Goal: Transaction & Acquisition: Register for event/course

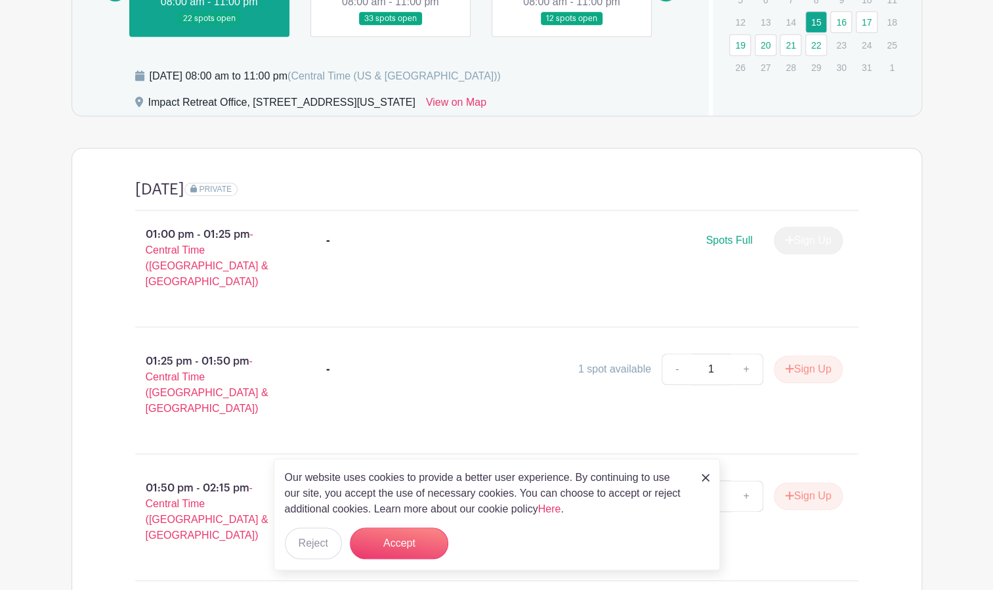
scroll to position [692, 0]
click at [703, 473] on link at bounding box center [706, 477] width 8 height 16
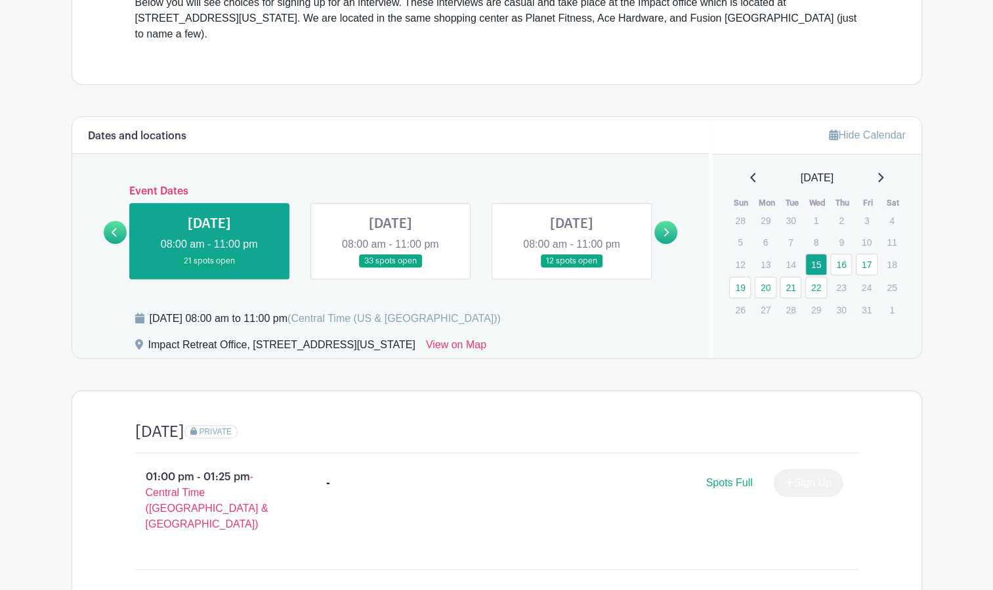
scroll to position [450, 0]
click at [664, 228] on icon at bounding box center [666, 233] width 6 height 10
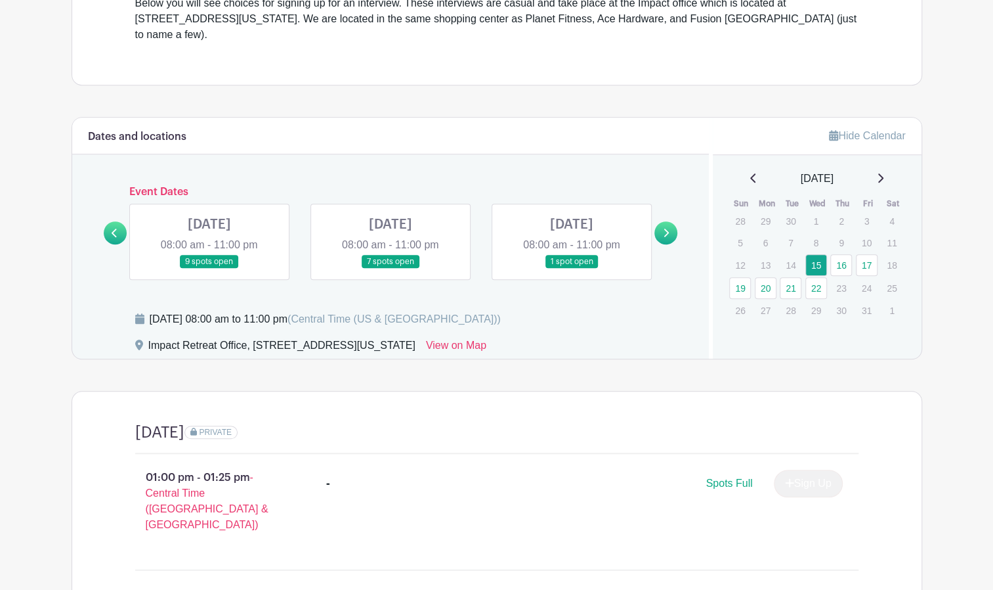
click at [121, 221] on link at bounding box center [115, 232] width 23 height 23
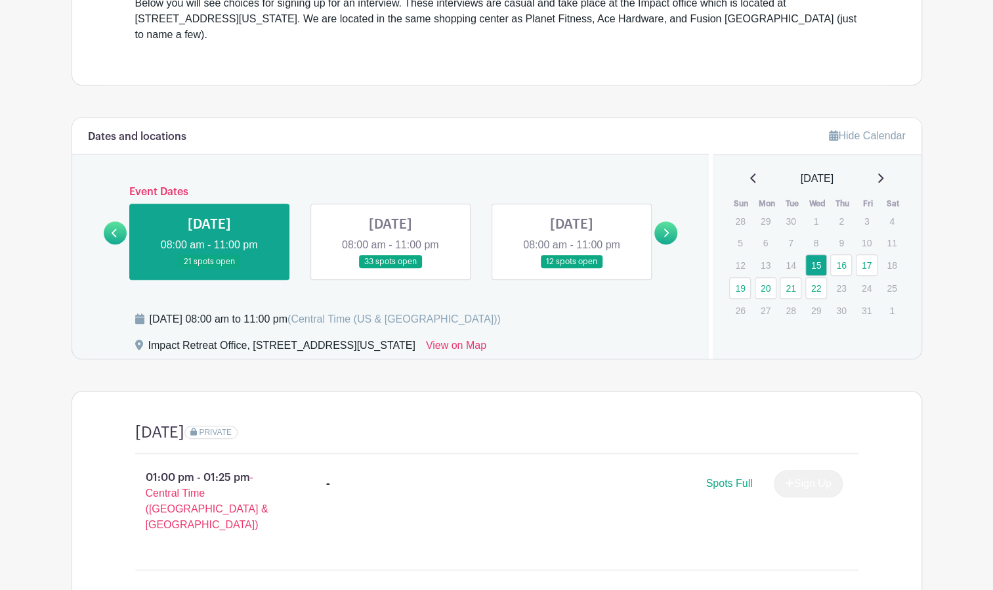
click at [666, 228] on icon at bounding box center [666, 233] width 6 height 10
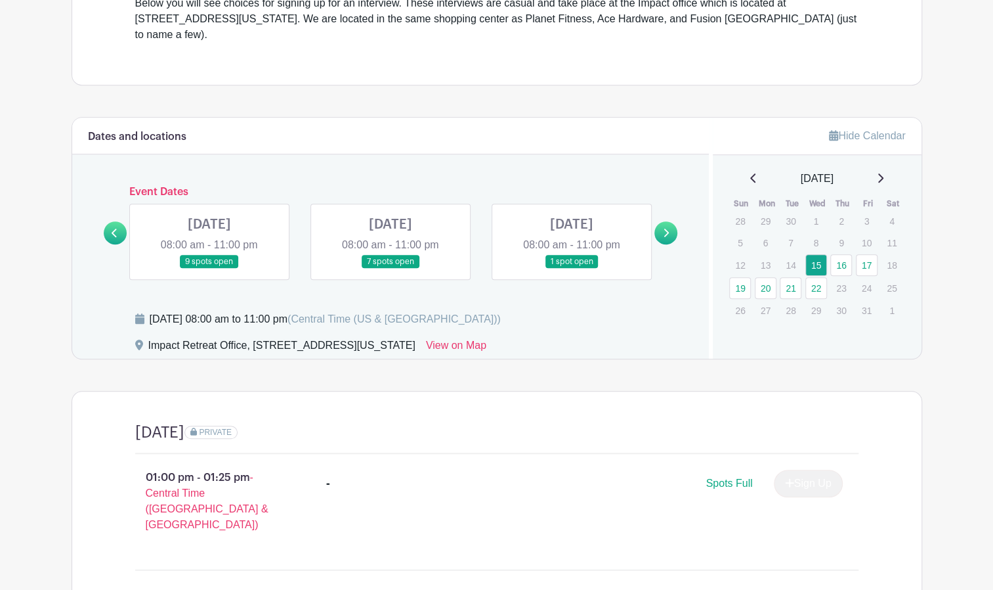
click at [391, 268] on link at bounding box center [391, 268] width 0 height 0
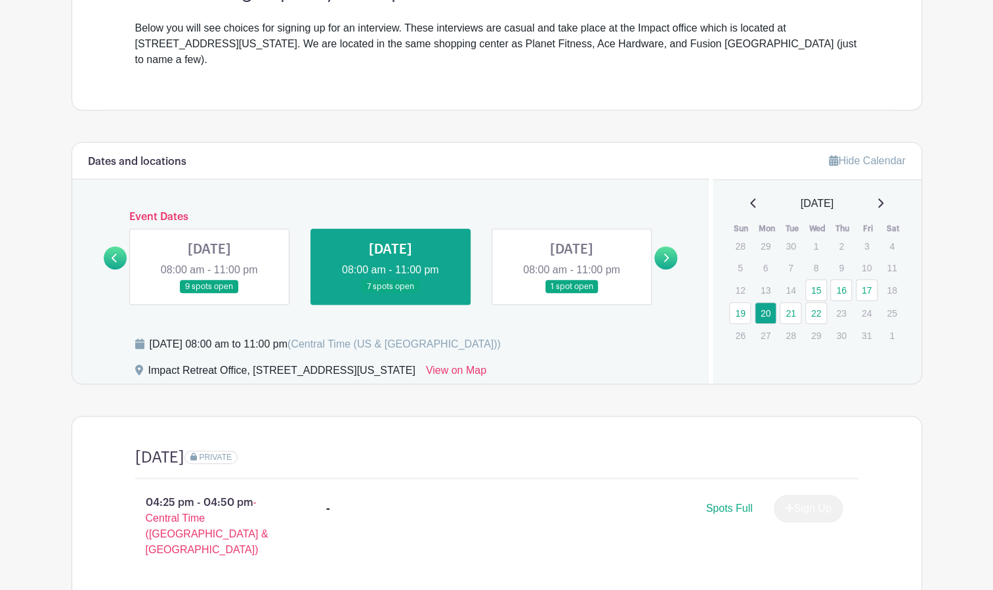
scroll to position [423, 0]
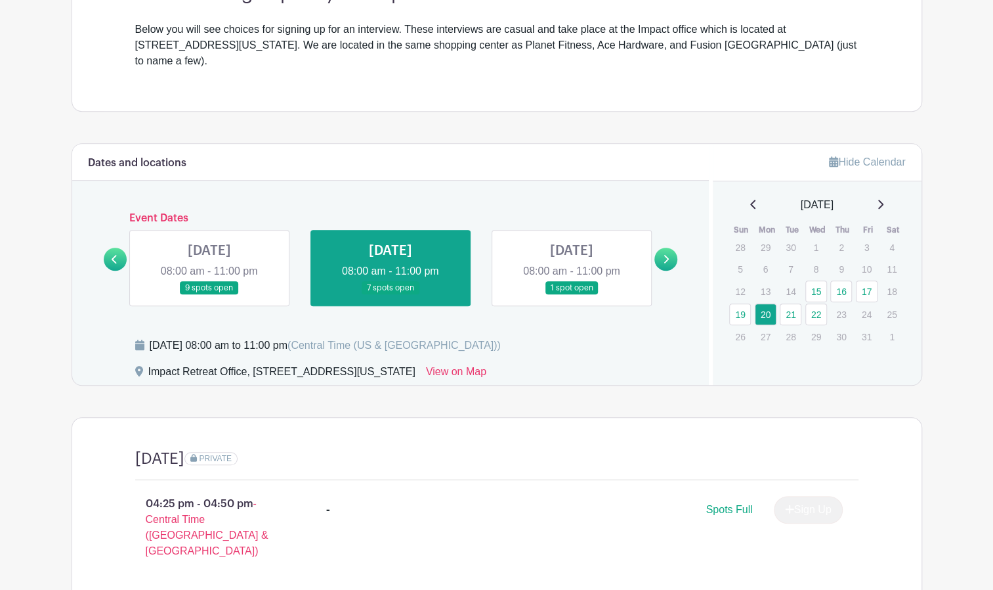
click at [209, 295] on link at bounding box center [209, 295] width 0 height 0
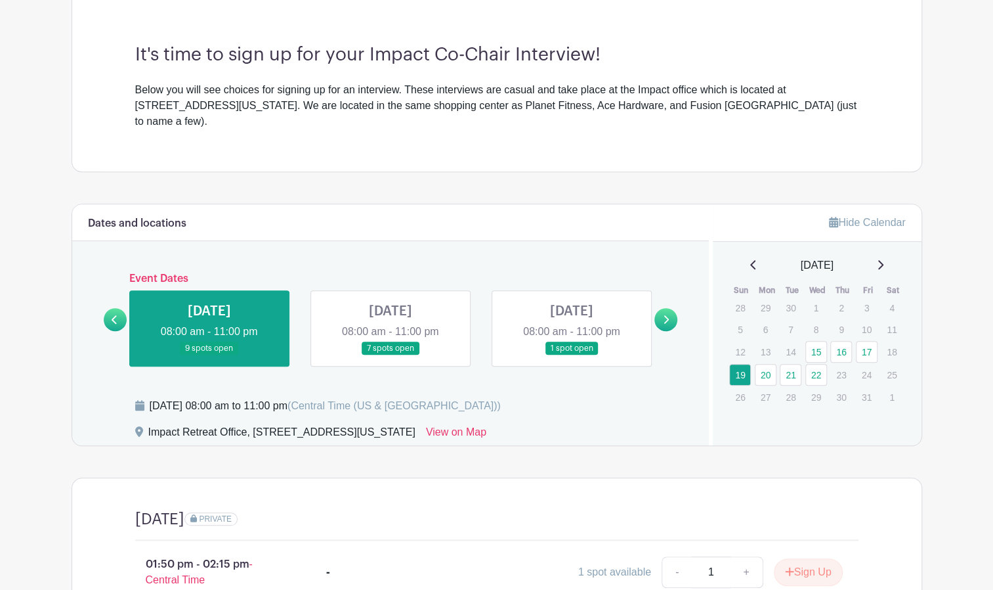
scroll to position [365, 0]
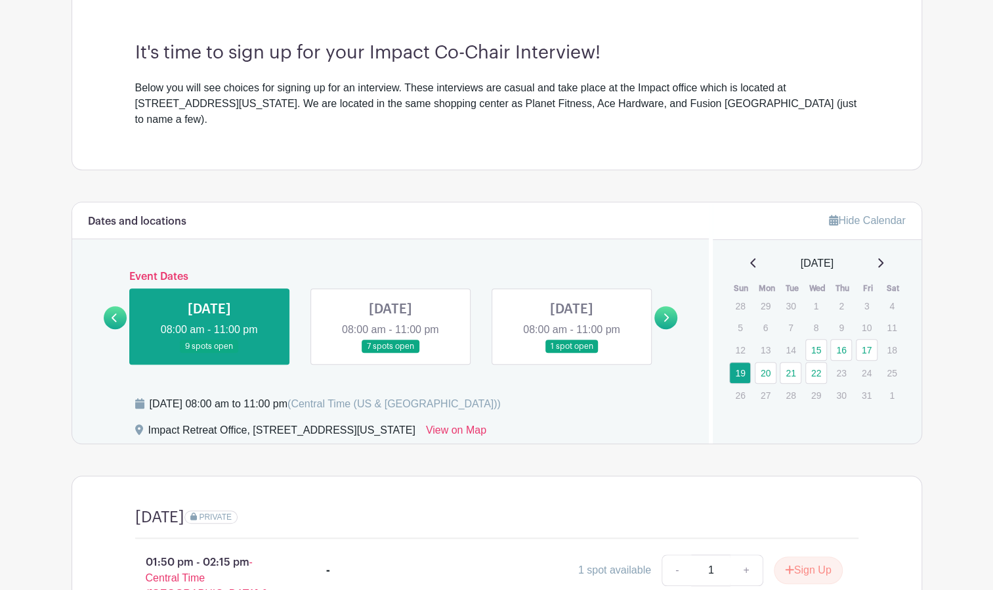
click at [109, 306] on link at bounding box center [115, 317] width 23 height 23
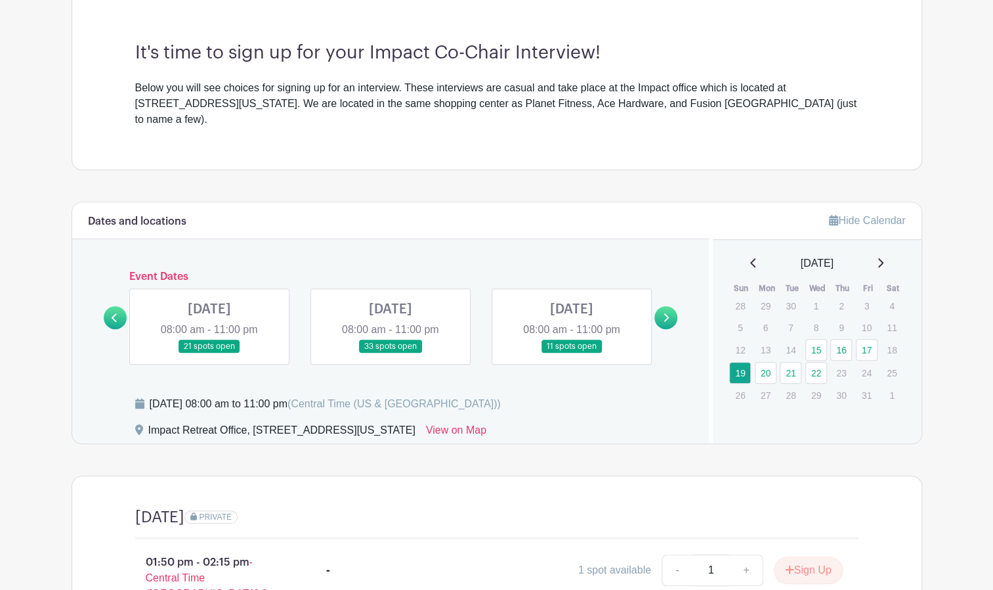
click at [391, 353] on link at bounding box center [391, 353] width 0 height 0
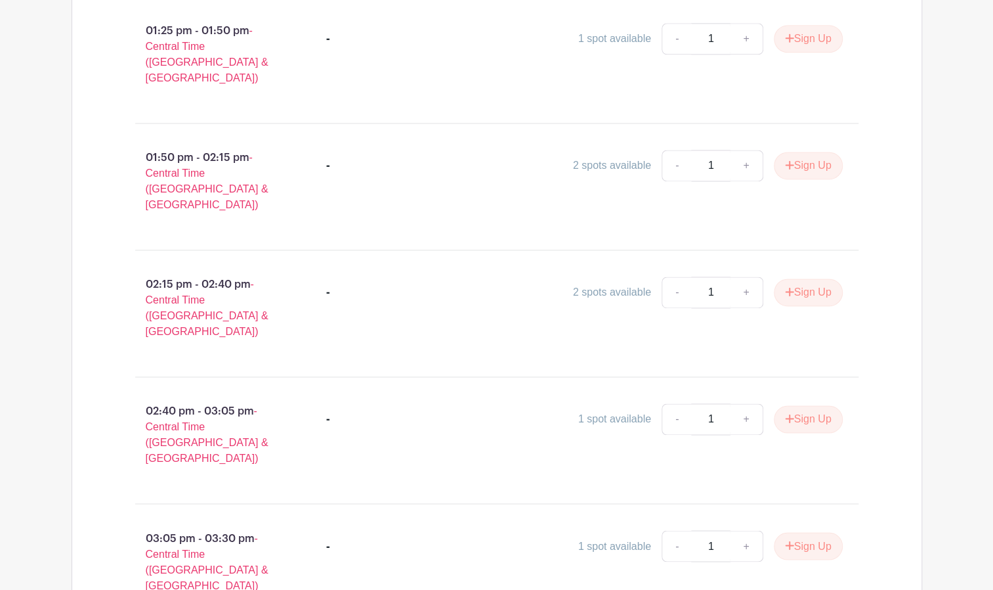
scroll to position [1021, 0]
click at [781, 406] on button "Sign Up" at bounding box center [808, 420] width 69 height 28
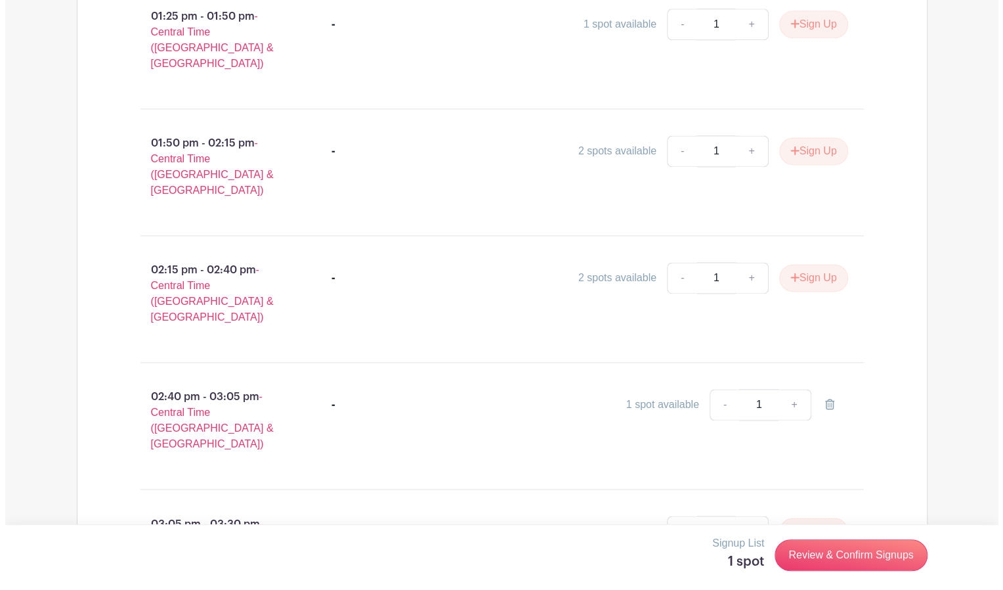
scroll to position [1037, 0]
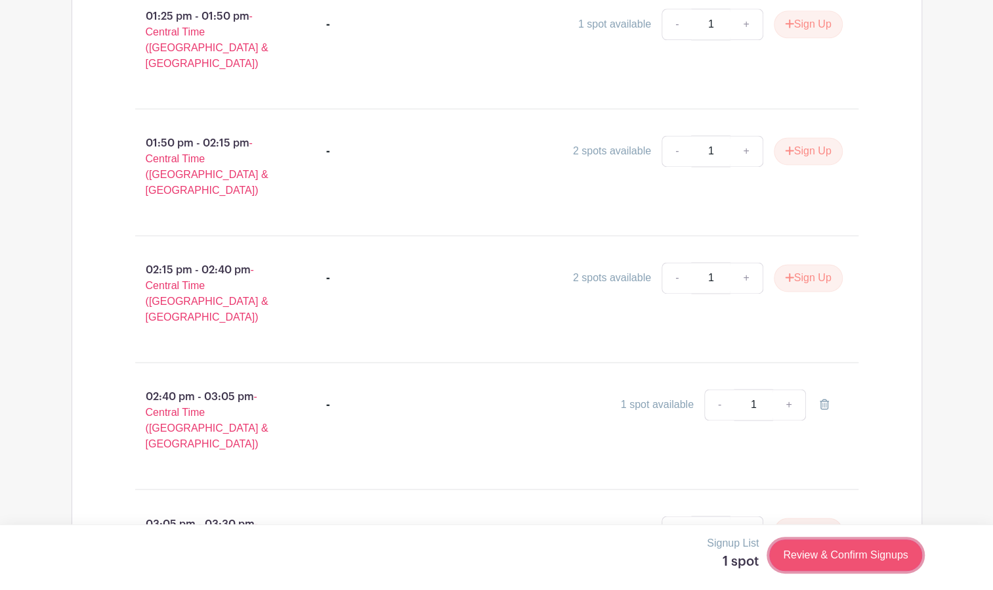
click at [817, 559] on link "Review & Confirm Signups" at bounding box center [845, 555] width 152 height 32
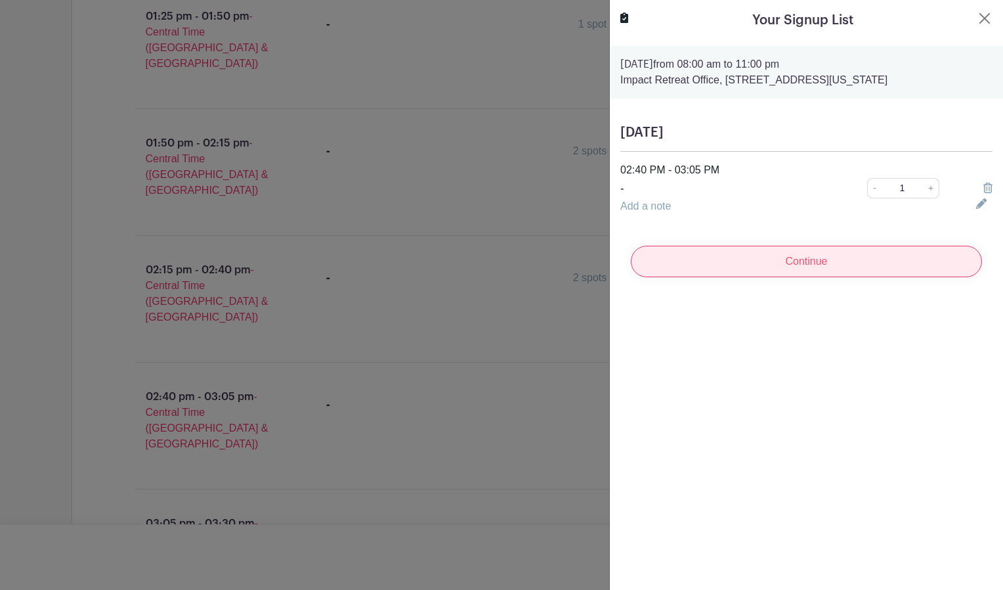
click at [771, 259] on input "Continue" at bounding box center [806, 262] width 351 height 32
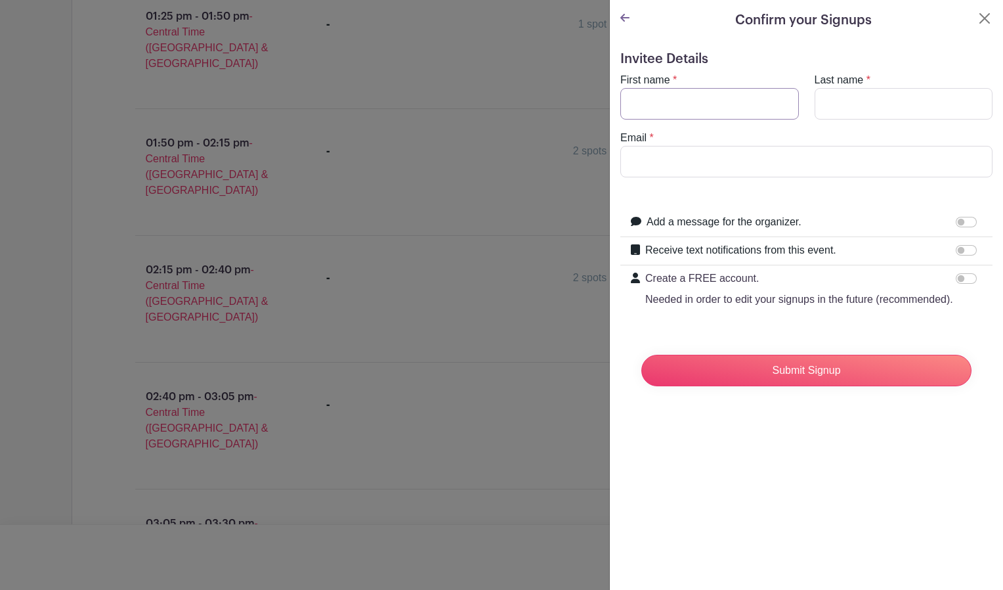
click at [684, 99] on input "First name" at bounding box center [709, 104] width 179 height 32
type input "[PERSON_NAME]"
click at [849, 100] on input "Last name" at bounding box center [904, 104] width 179 height 32
type input "[PERSON_NAME]"
click at [738, 155] on input "Email" at bounding box center [806, 162] width 372 height 32
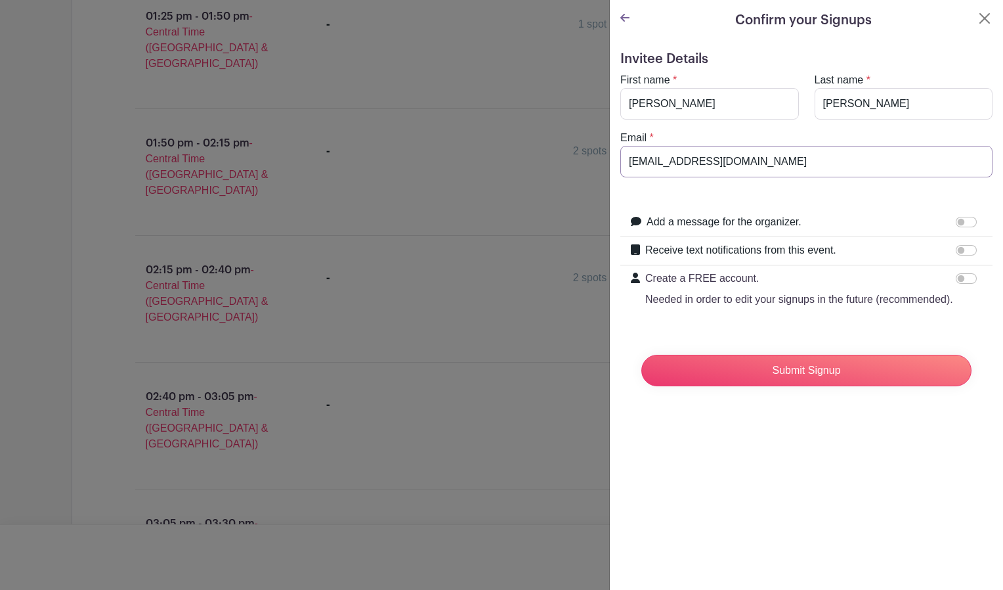
type input "[EMAIL_ADDRESS][DOMAIN_NAME]"
click at [956, 251] on input "Receive text notifications from this event." at bounding box center [966, 250] width 21 height 11
checkbox input "true"
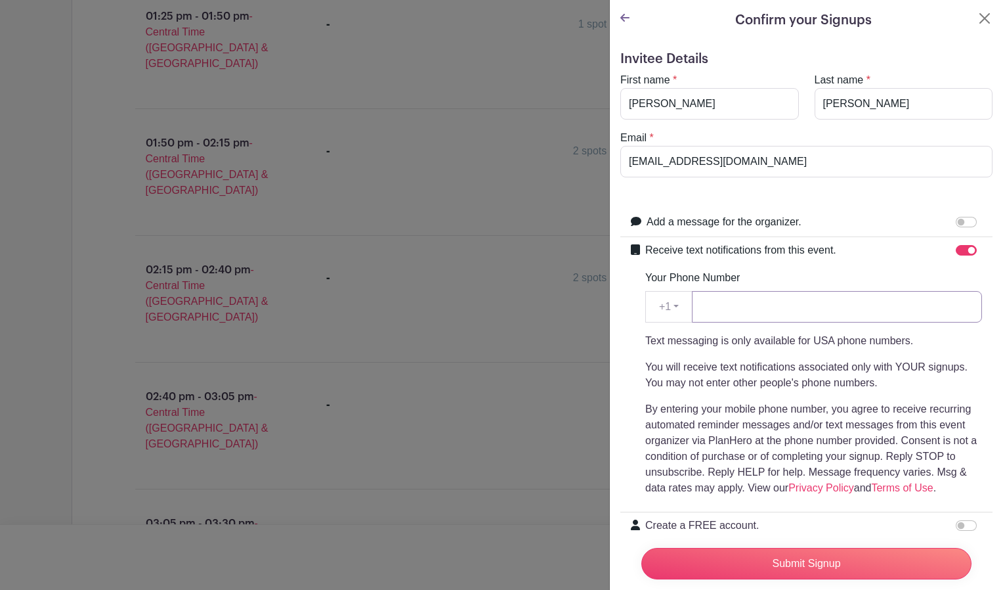
click at [706, 304] on input "Your Phone Number" at bounding box center [837, 307] width 290 height 32
type input "9797770126"
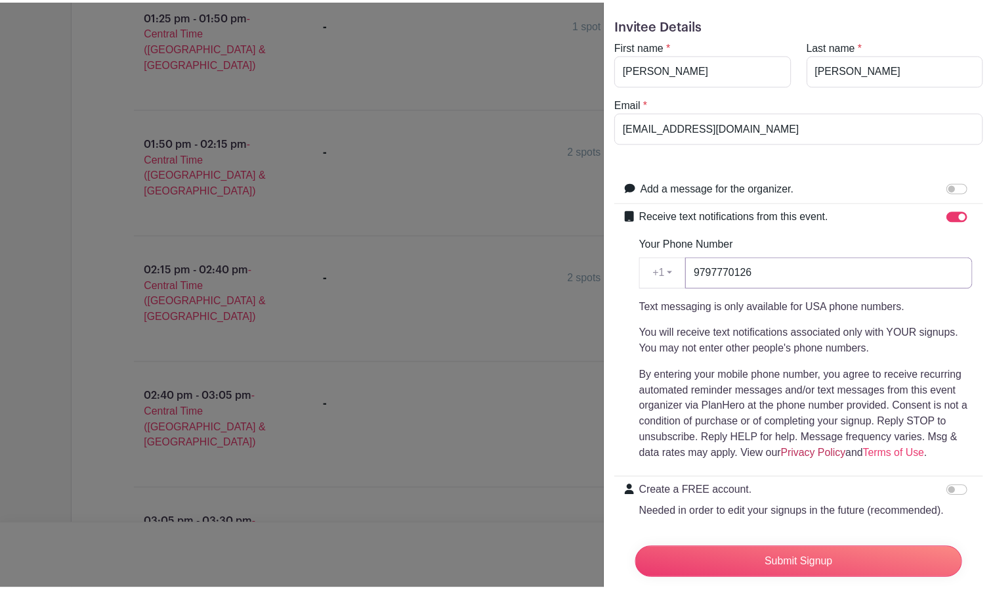
scroll to position [33, 0]
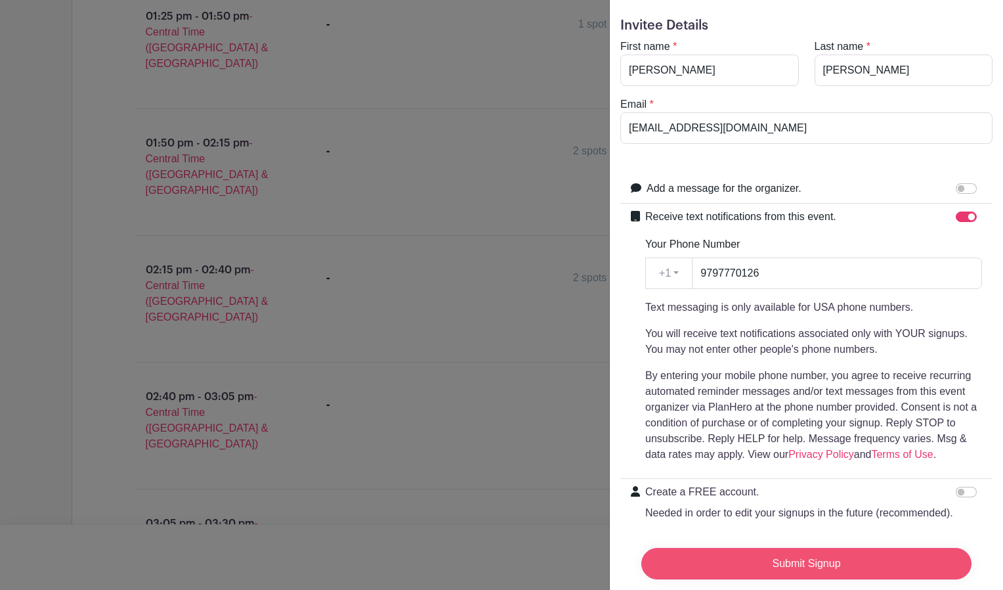
click at [819, 551] on input "Submit Signup" at bounding box center [806, 563] width 330 height 32
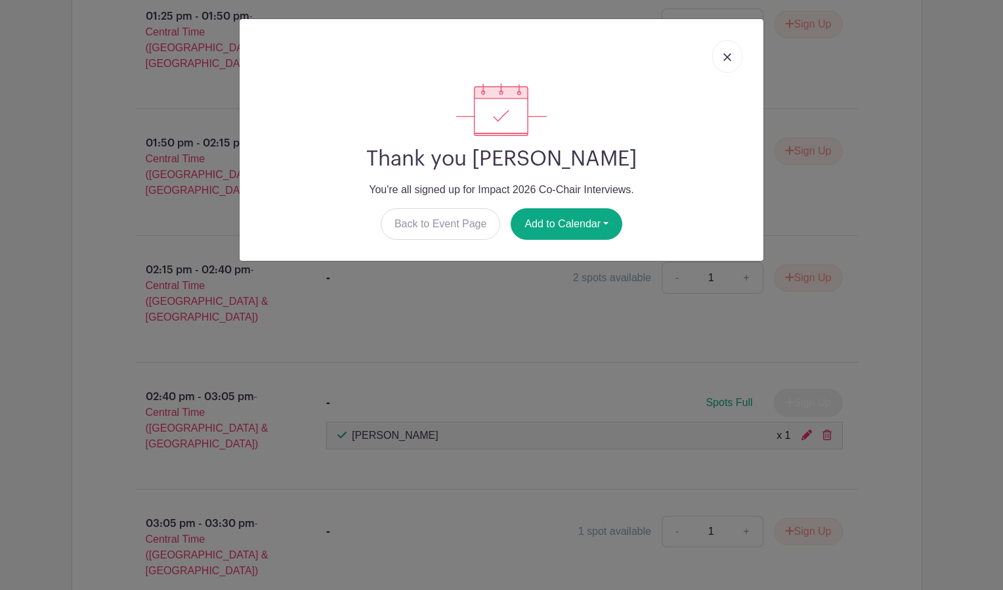
click at [733, 58] on link at bounding box center [727, 56] width 30 height 33
